Goal: Task Accomplishment & Management: Manage account settings

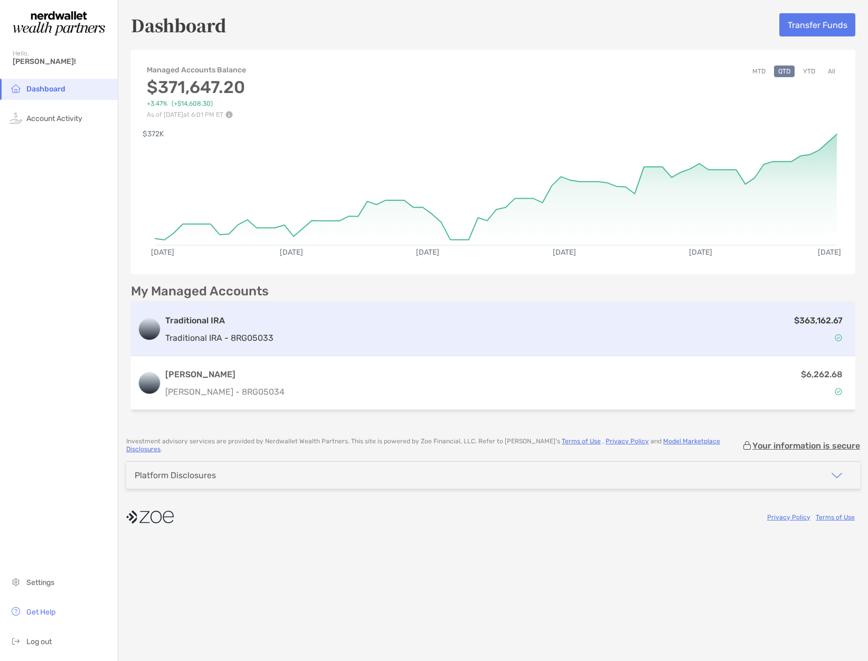
click at [721, 323] on div "$363,162.67" at bounding box center [564, 329] width 572 height 31
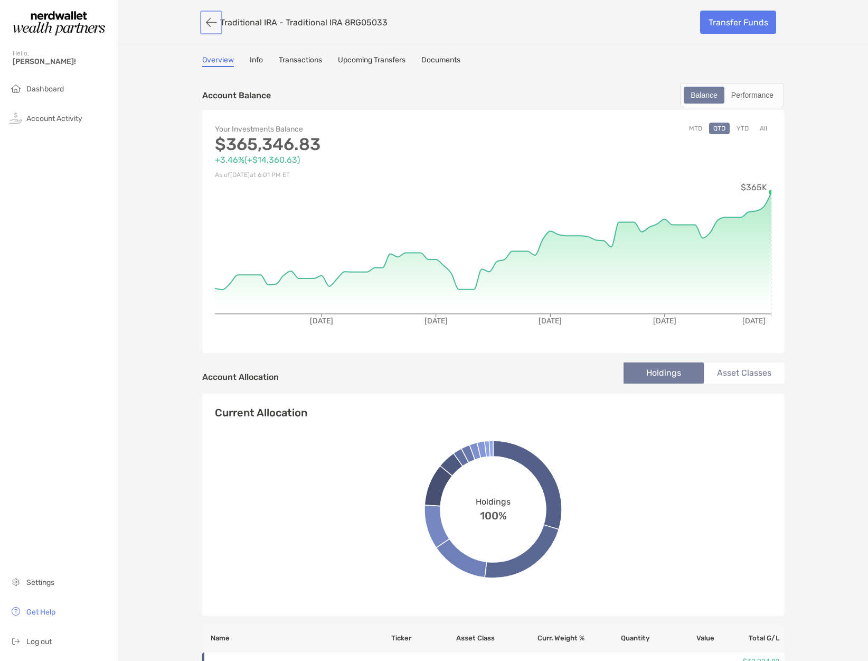
click at [208, 20] on button "button" at bounding box center [211, 23] width 18 height 20
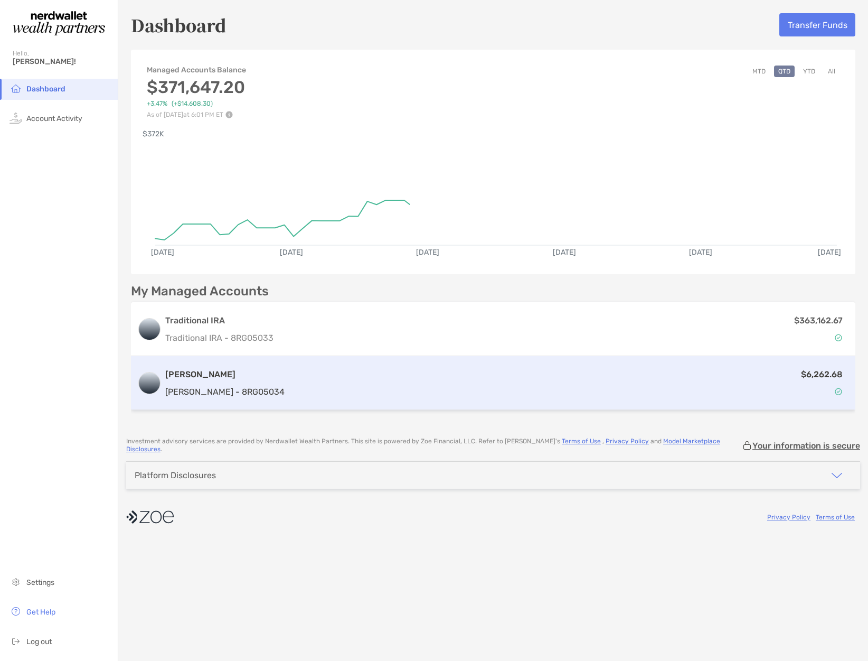
click at [655, 398] on div "$6,262.68" at bounding box center [569, 383] width 561 height 31
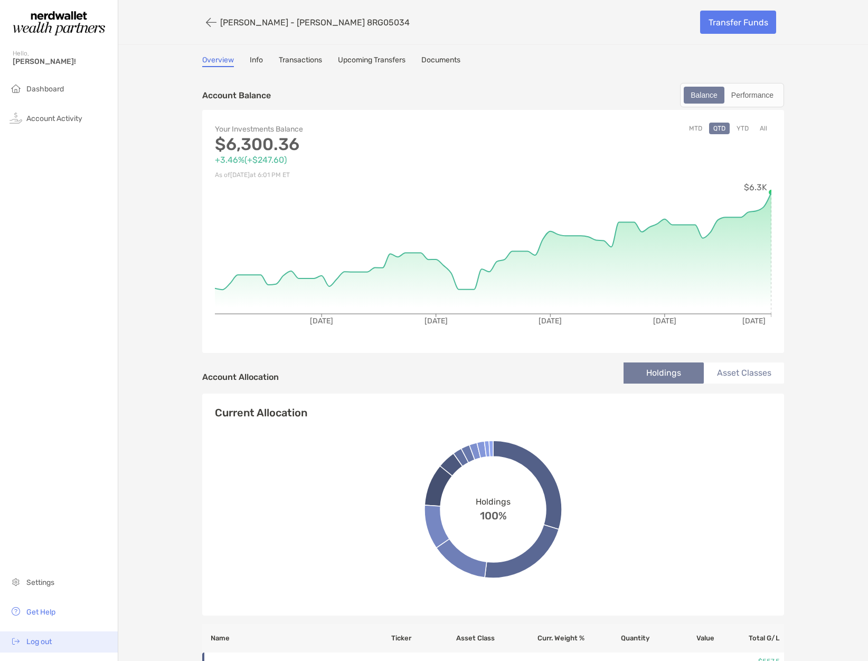
click at [45, 637] on span "Log out" at bounding box center [38, 641] width 25 height 9
